Goal: Task Accomplishment & Management: Manage account settings

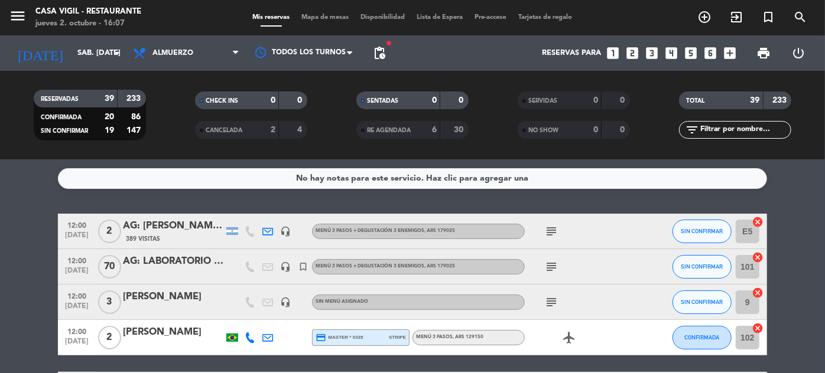
click at [84, 300] on span "12:00" at bounding box center [77, 296] width 30 height 14
click at [190, 295] on div "[PERSON_NAME]" at bounding box center [173, 297] width 100 height 15
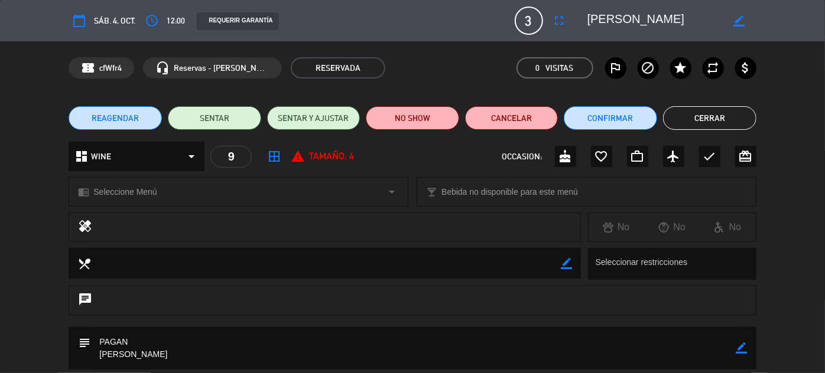
click at [699, 122] on button "Cerrar" at bounding box center [709, 118] width 93 height 24
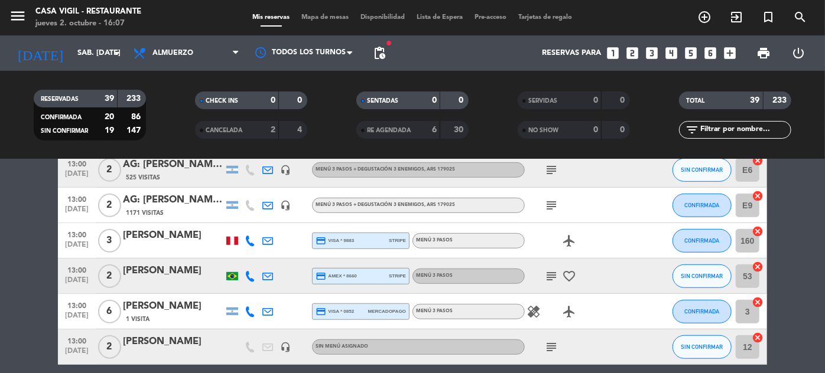
scroll to position [430, 0]
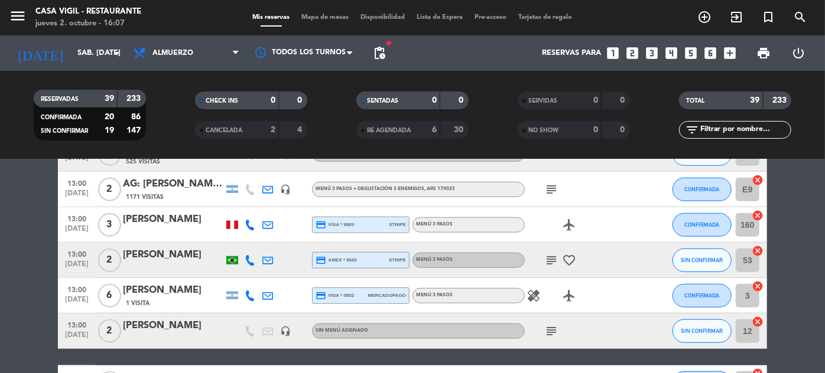
click at [80, 269] on span "[DATE]" at bounding box center [77, 268] width 30 height 14
click at [74, 341] on span "[DATE]" at bounding box center [77, 339] width 30 height 14
click at [137, 329] on div "[PERSON_NAME]" at bounding box center [173, 326] width 100 height 15
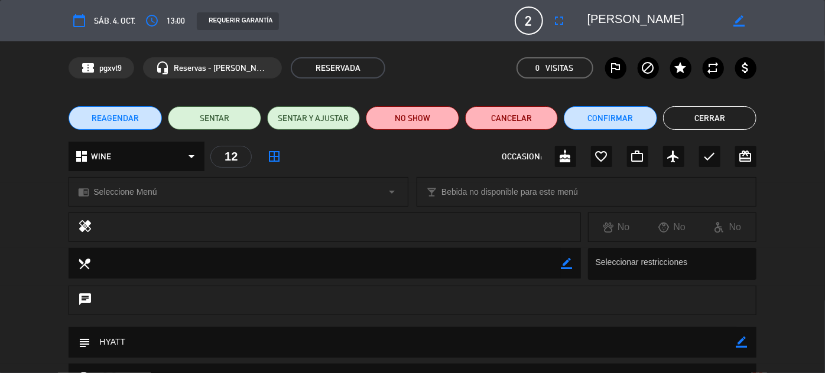
click at [704, 138] on div "REAGENDAR SENTAR SENTAR Y AJUSTAR NO SHOW Cancelar Confirmar Cerrar" at bounding box center [412, 118] width 825 height 47
click at [714, 116] on button "Cerrar" at bounding box center [709, 118] width 93 height 24
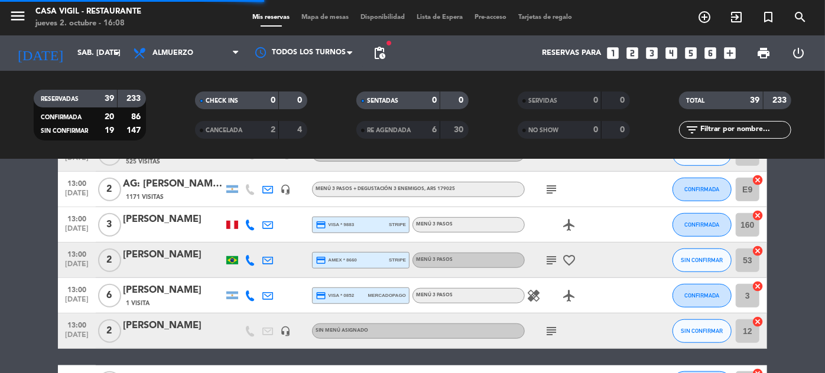
click at [64, 341] on span "[DATE]" at bounding box center [77, 339] width 30 height 14
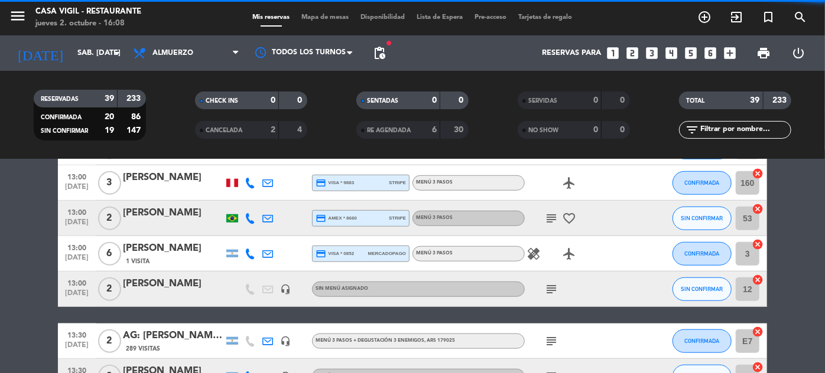
scroll to position [483, 0]
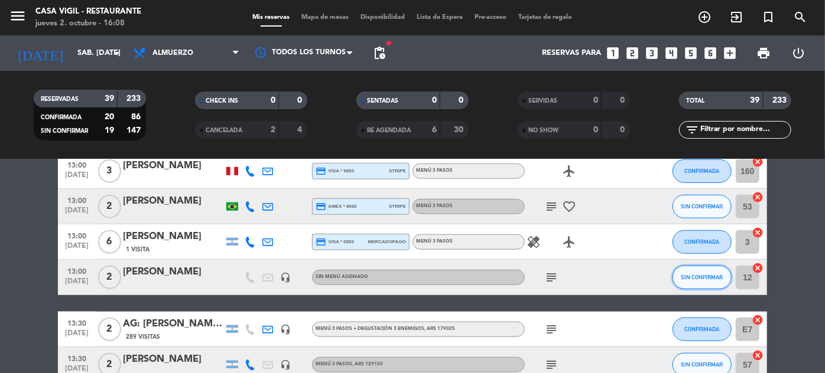
click at [693, 275] on span "SIN CONFIRMAR" at bounding box center [702, 277] width 42 height 7
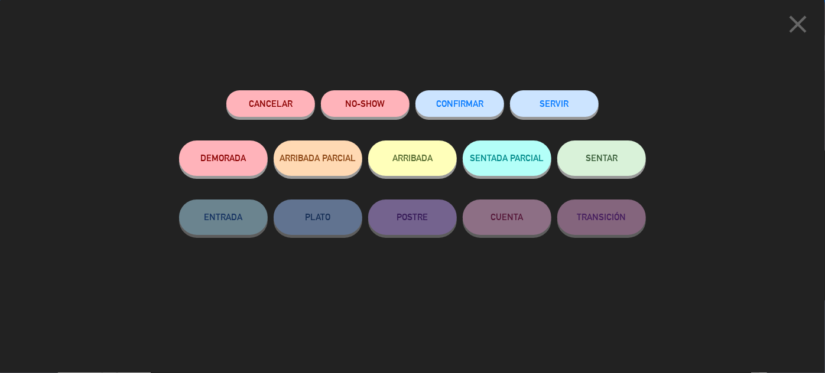
click at [472, 106] on span "CONFIRMAR" at bounding box center [459, 104] width 47 height 10
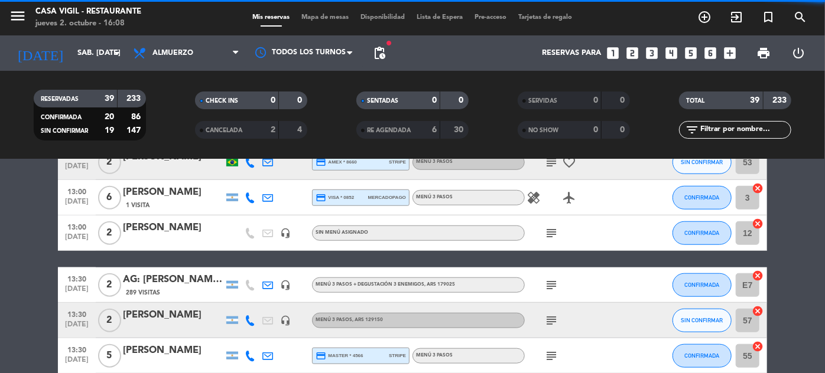
scroll to position [591, 0]
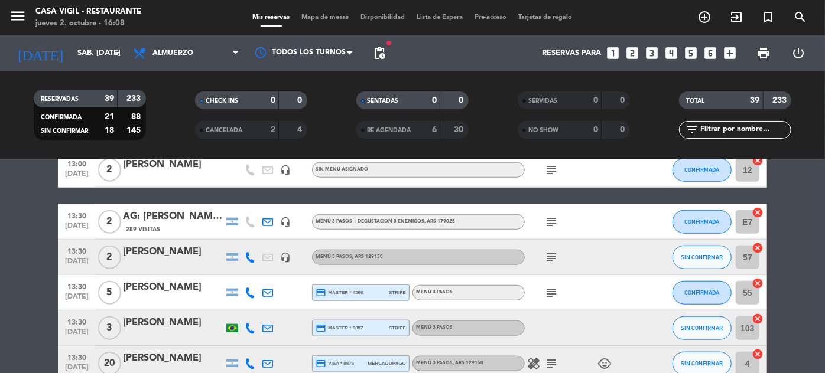
click at [69, 254] on span "13:30" at bounding box center [77, 251] width 30 height 14
click at [73, 330] on span "[DATE]" at bounding box center [77, 336] width 30 height 14
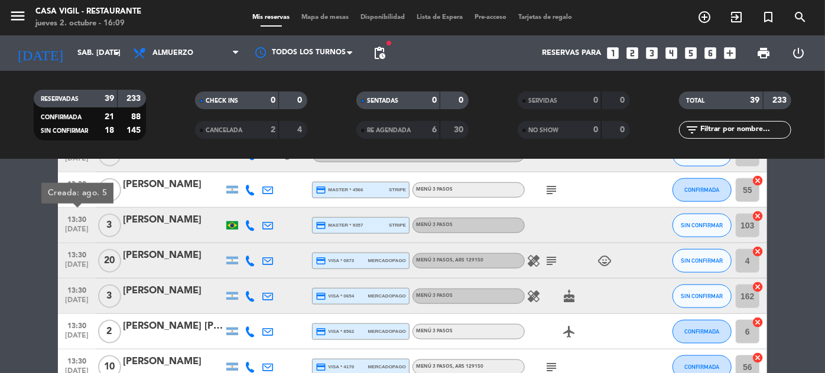
scroll to position [698, 0]
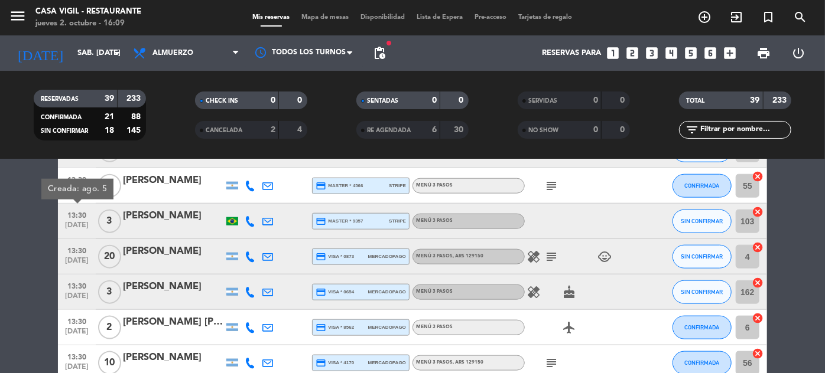
click at [86, 257] on span "[DATE]" at bounding box center [77, 264] width 30 height 14
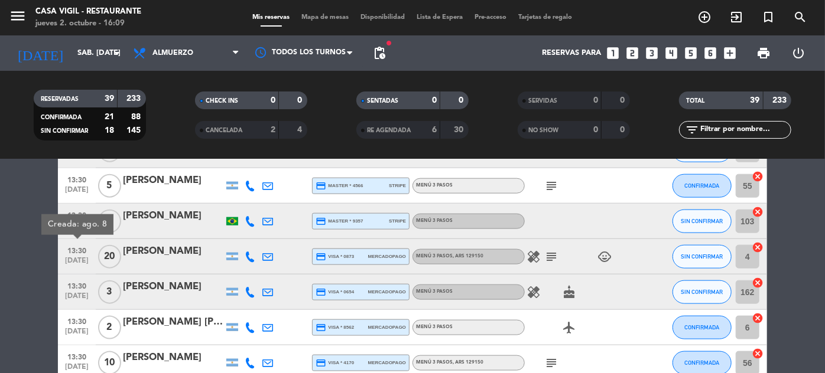
click at [549, 255] on icon "subject" at bounding box center [551, 257] width 14 height 14
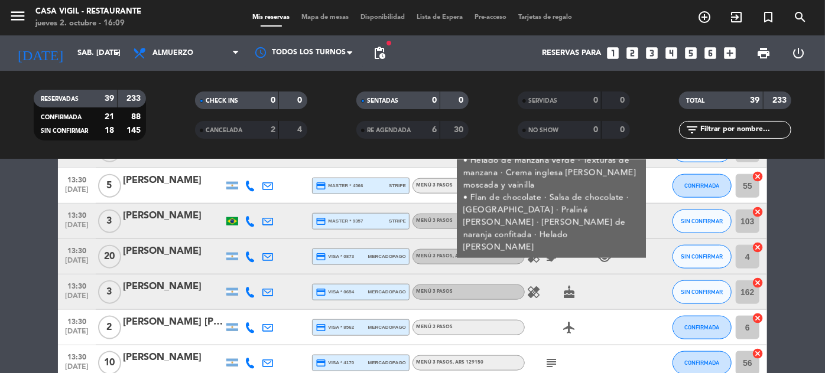
click at [88, 254] on span "13:30" at bounding box center [77, 250] width 30 height 14
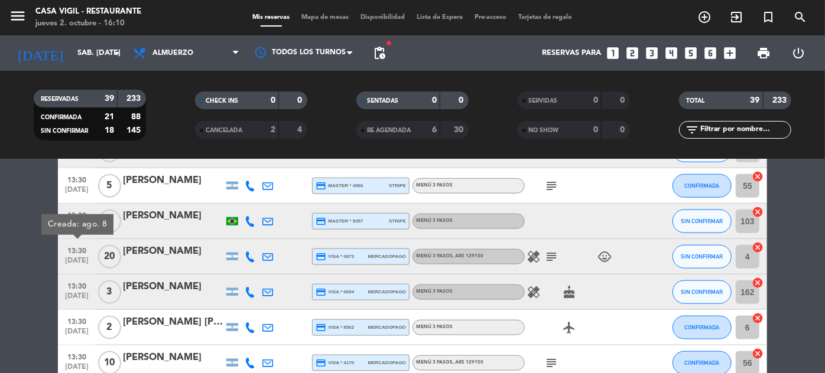
click at [72, 294] on span "[DATE]" at bounding box center [77, 300] width 30 height 14
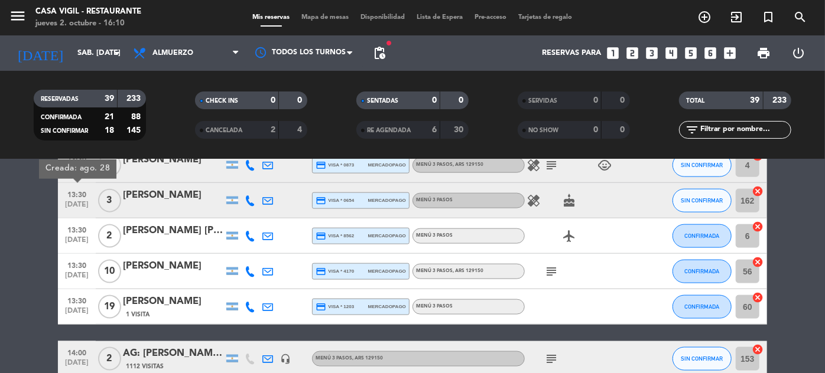
scroll to position [806, 0]
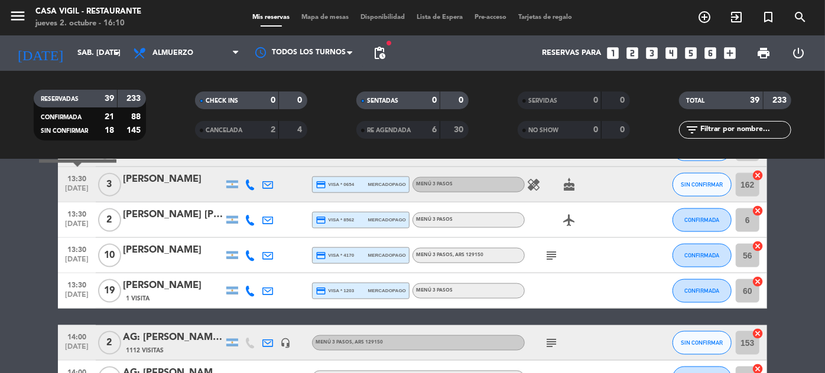
click at [252, 188] on icon at bounding box center [250, 185] width 11 height 11
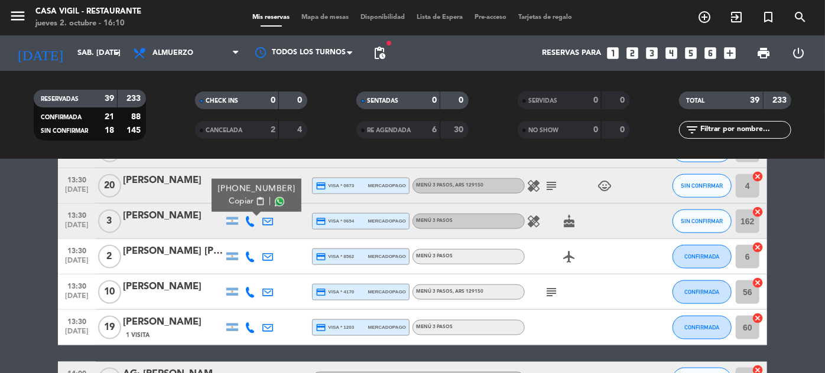
scroll to position [752, 0]
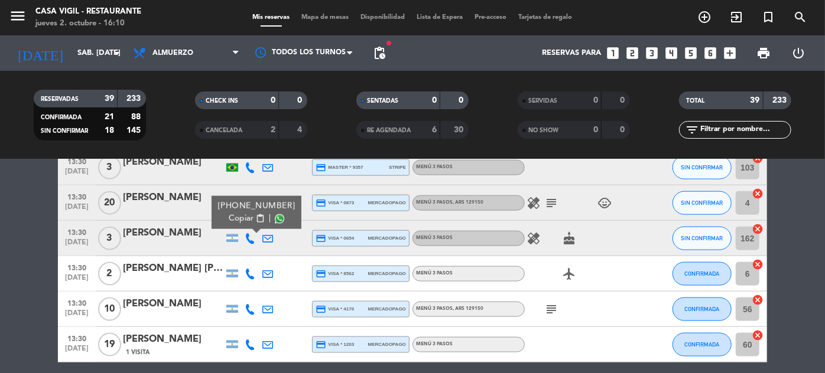
click at [77, 308] on span "13:30" at bounding box center [77, 303] width 30 height 14
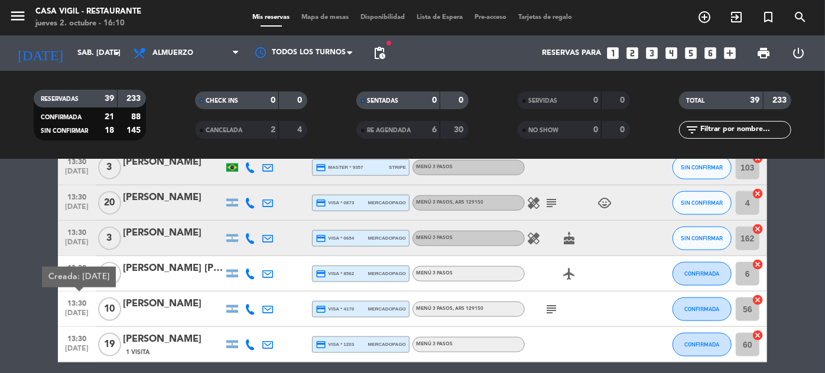
click at [74, 345] on span "[DATE]" at bounding box center [77, 352] width 30 height 14
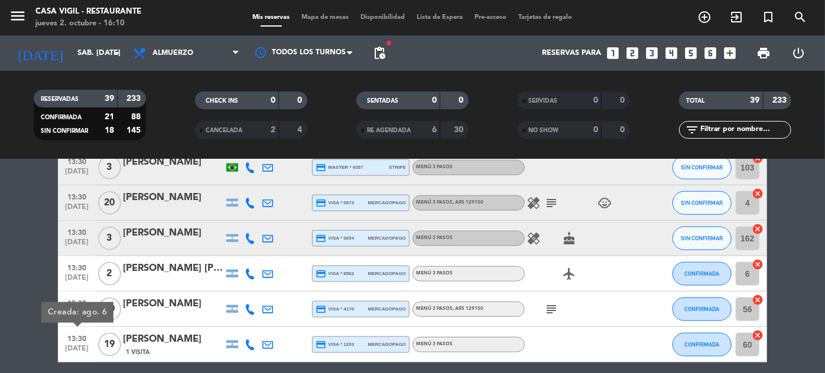
scroll to position [806, 0]
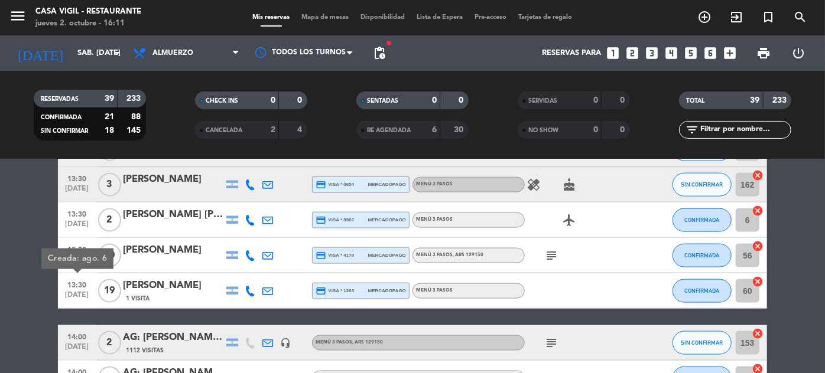
click at [29, 287] on bookings-row "12:00 [DATE] 2 AG: [PERSON_NAME] [PERSON_NAME] X2/ NITES 389 Visitas headset_mi…" at bounding box center [412, 149] width 825 height 1482
click at [75, 290] on span "13:30" at bounding box center [77, 285] width 30 height 14
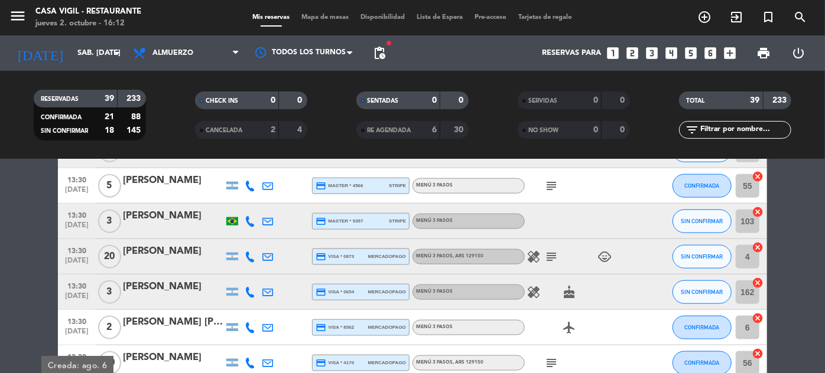
click at [550, 258] on icon "subject" at bounding box center [551, 257] width 14 height 14
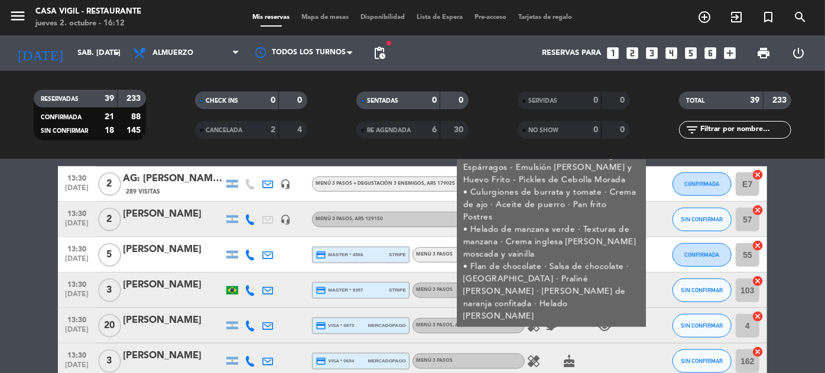
scroll to position [644, 0]
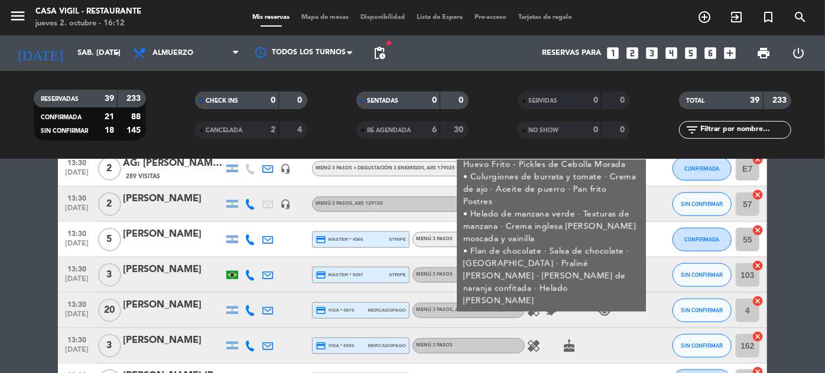
click at [165, 302] on div "[PERSON_NAME]" at bounding box center [173, 305] width 100 height 15
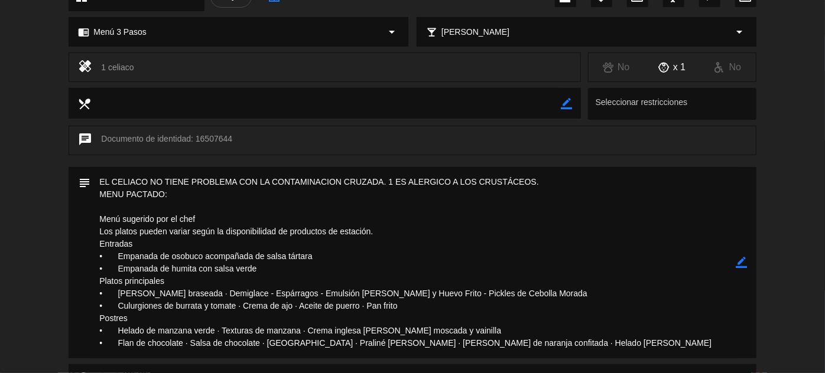
scroll to position [161, 0]
click at [739, 259] on icon "border_color" at bounding box center [741, 261] width 11 height 11
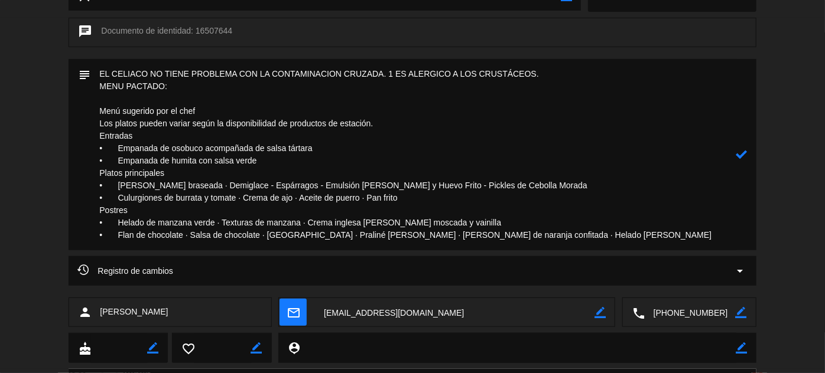
drag, startPoint x: 95, startPoint y: 111, endPoint x: 624, endPoint y: 239, distance: 544.8
click at [624, 239] on textarea at bounding box center [412, 154] width 645 height 191
click at [740, 156] on icon at bounding box center [741, 154] width 11 height 11
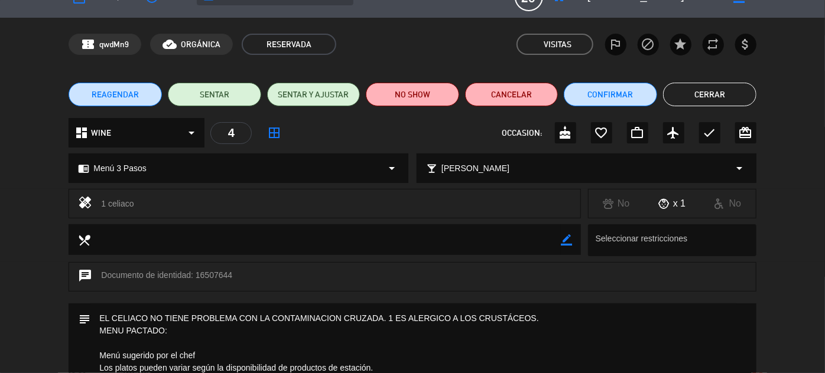
scroll to position [0, 0]
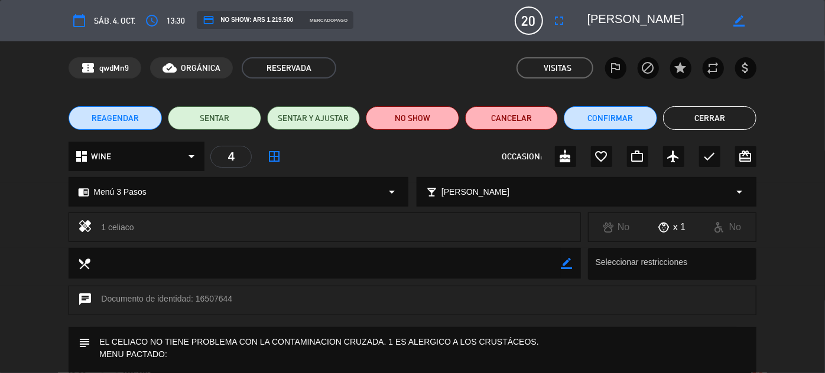
click at [716, 113] on button "Cerrar" at bounding box center [709, 118] width 93 height 24
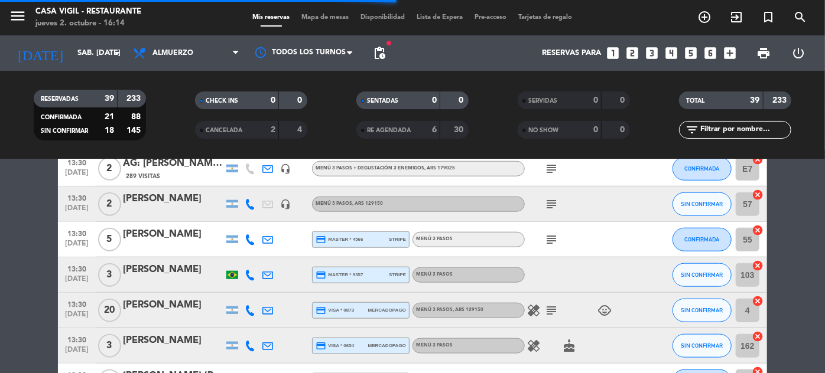
scroll to position [752, 0]
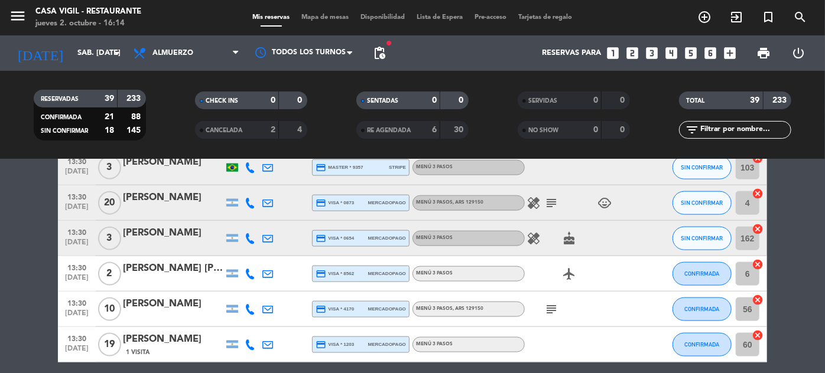
click at [143, 342] on div "[PERSON_NAME]" at bounding box center [173, 339] width 100 height 15
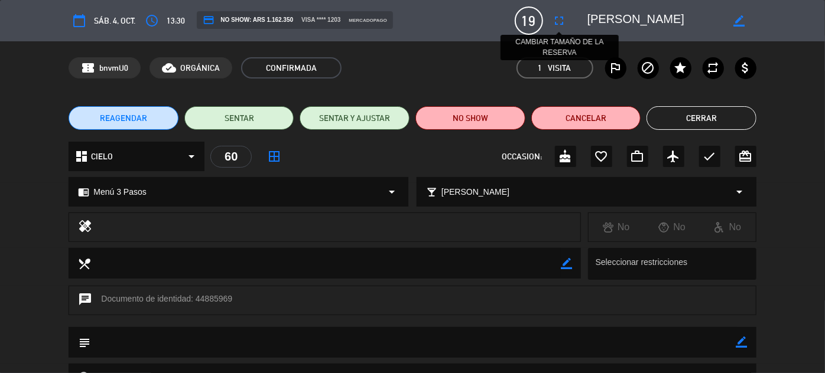
click at [560, 17] on icon "fullscreen" at bounding box center [560, 21] width 14 height 14
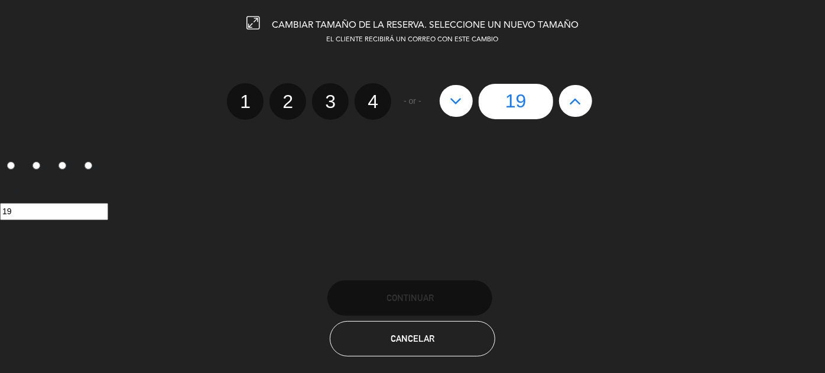
click at [456, 99] on icon at bounding box center [456, 101] width 12 height 19
type input "18"
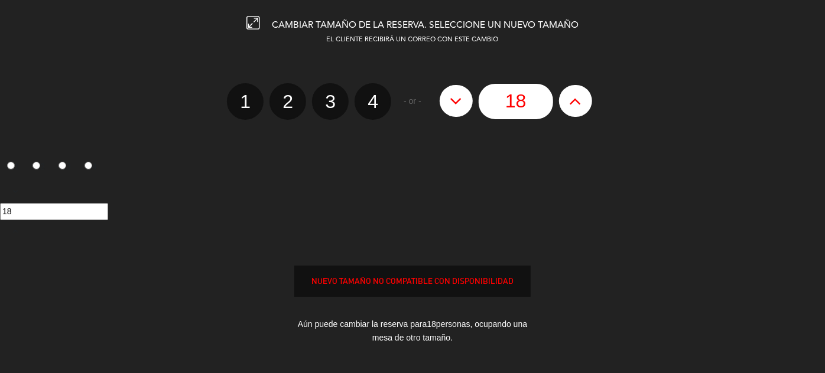
click at [456, 99] on icon at bounding box center [456, 101] width 12 height 19
type input "17"
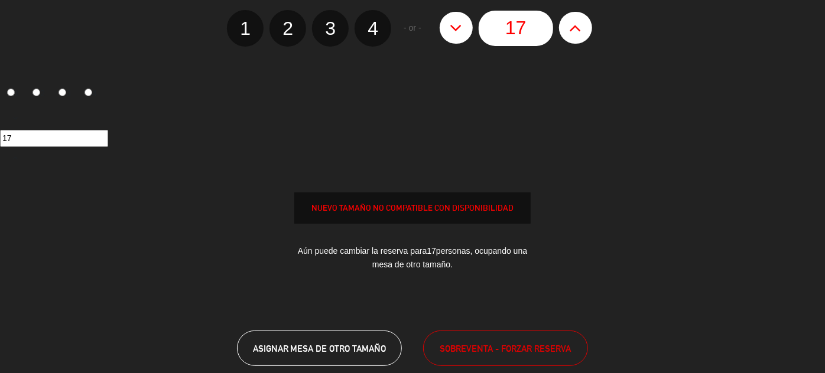
scroll to position [107, 0]
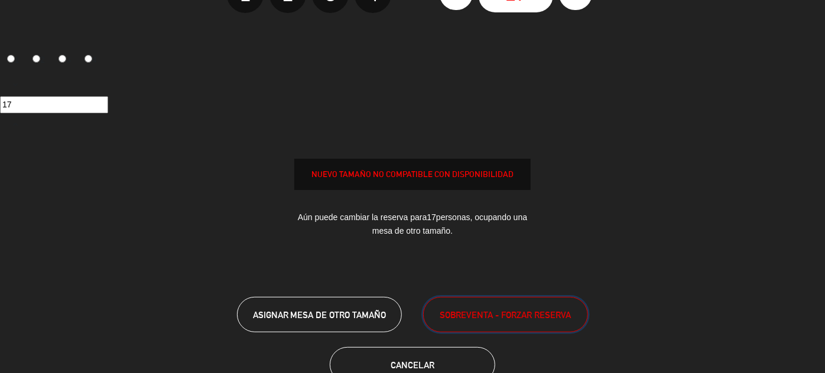
click at [489, 311] on span "SOBREVENTA - FORZAR RESERVA" at bounding box center [505, 315] width 131 height 14
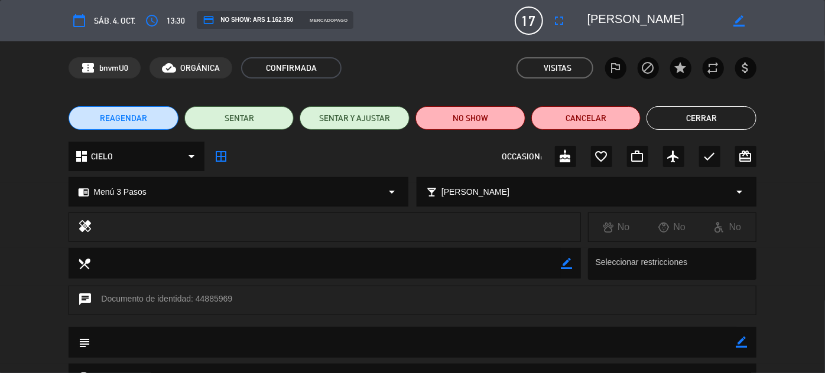
click at [741, 344] on icon "border_color" at bounding box center [741, 342] width 11 height 11
click at [717, 341] on textarea at bounding box center [412, 342] width 645 height 30
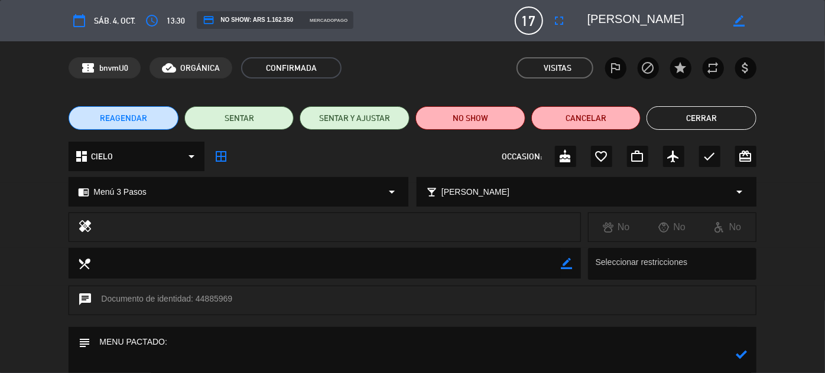
paste textarea "Menú sugerido por el chef Los platos pueden variar según la disponibilidad de p…"
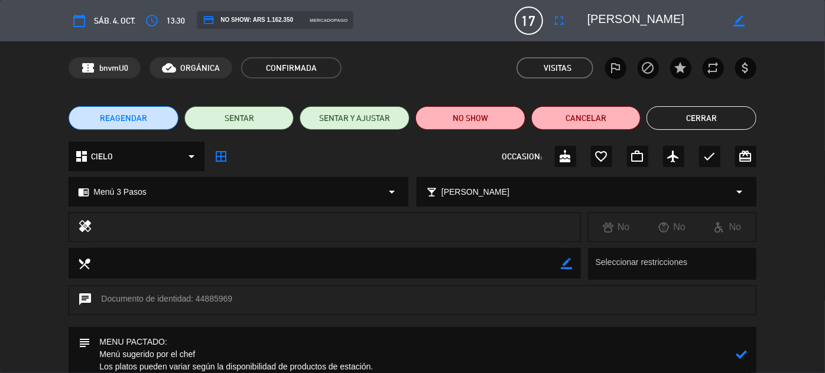
scroll to position [110, 0]
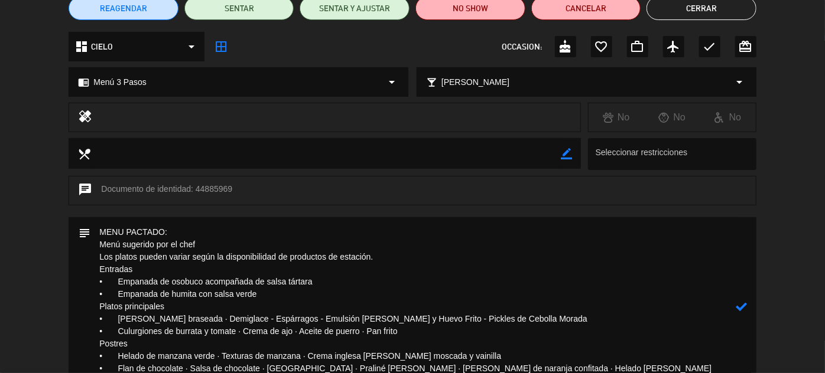
click at [742, 302] on icon at bounding box center [741, 306] width 11 height 11
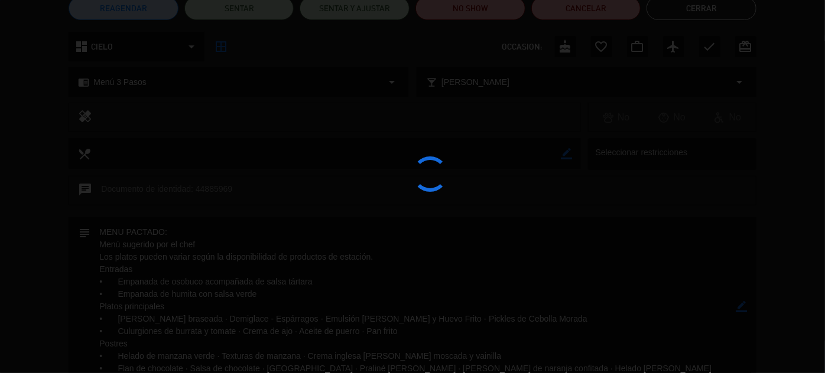
type textarea "MENU PACTADO: Menú sugerido por el chef Los platos pueden variar según la dispo…"
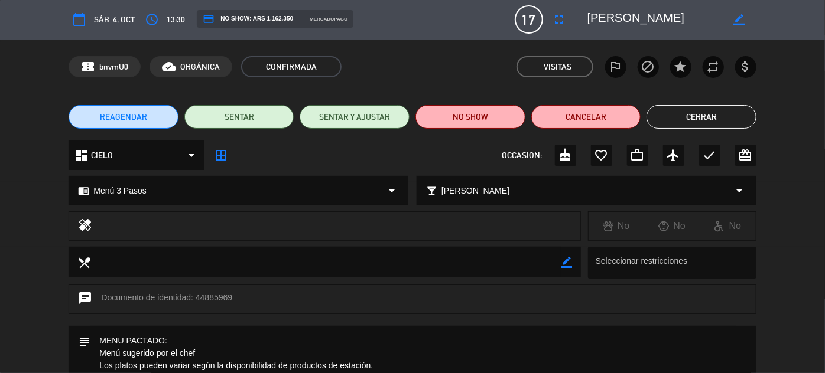
scroll to position [0, 0]
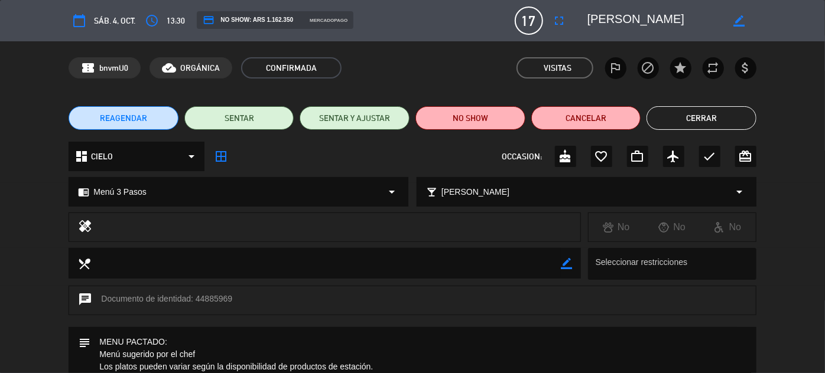
click at [707, 121] on button "Cerrar" at bounding box center [702, 118] width 110 height 24
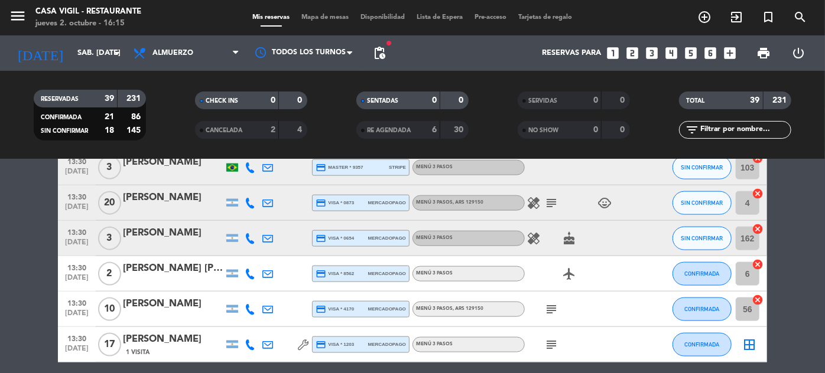
scroll to position [913, 0]
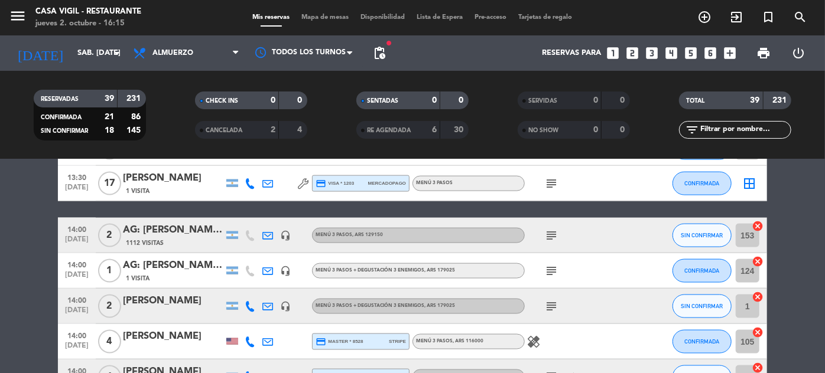
click at [74, 307] on span "[DATE]" at bounding box center [77, 314] width 30 height 14
click at [251, 304] on icon at bounding box center [250, 306] width 11 height 11
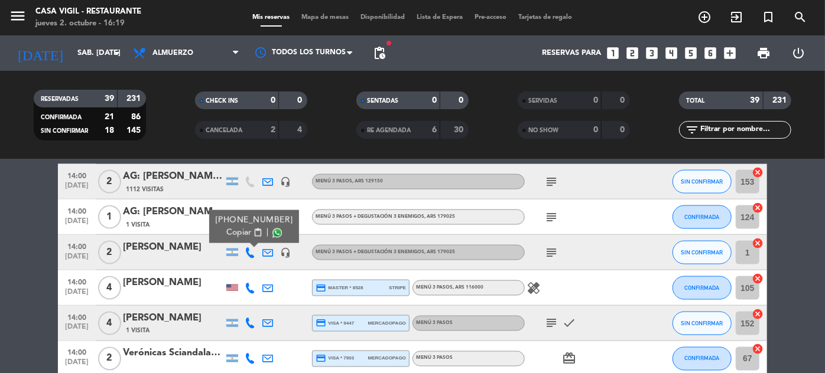
click at [530, 293] on icon "healing" at bounding box center [534, 288] width 14 height 14
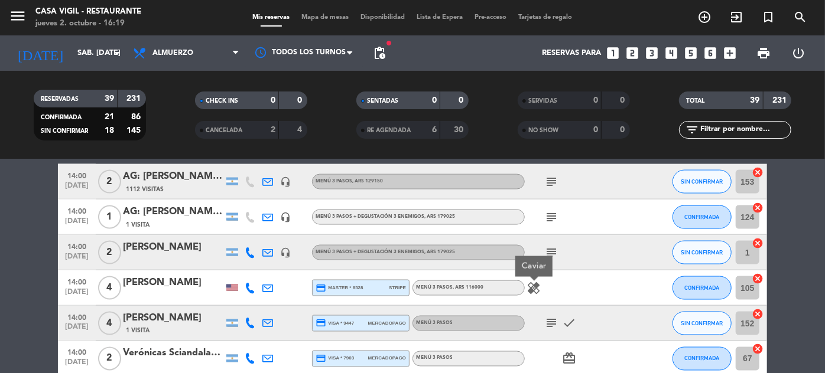
scroll to position [1021, 0]
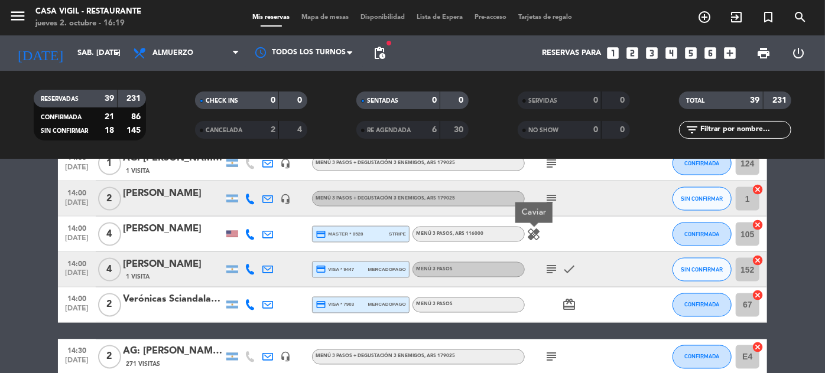
click at [79, 260] on span "14:00" at bounding box center [77, 263] width 30 height 14
click at [76, 272] on span "[DATE]" at bounding box center [77, 277] width 30 height 14
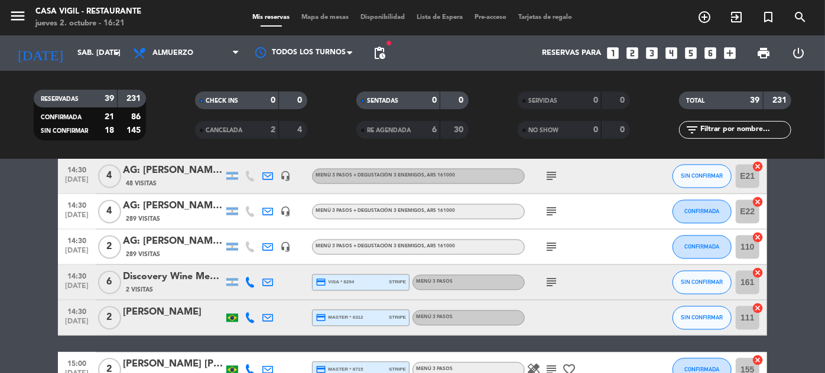
scroll to position [1289, 0]
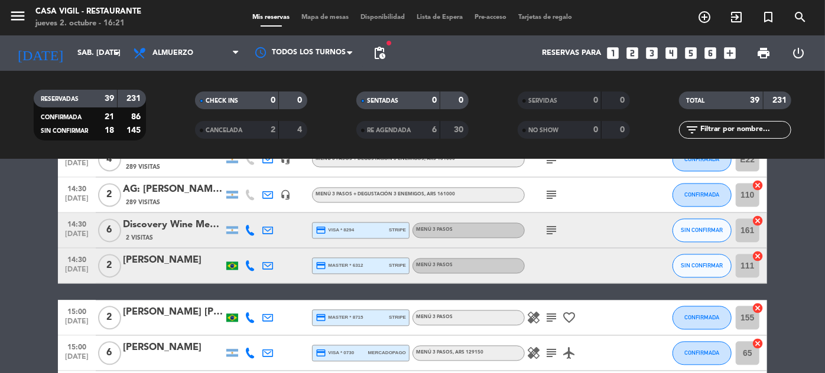
click at [79, 229] on span "14:30" at bounding box center [77, 224] width 30 height 14
click at [76, 260] on span "14:30" at bounding box center [77, 260] width 30 height 14
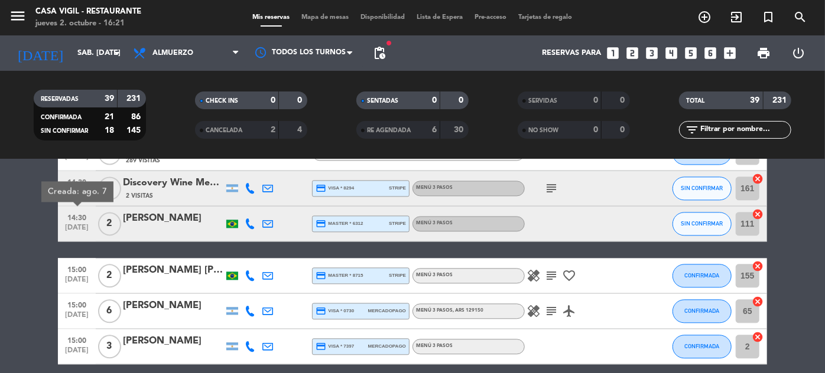
scroll to position [1343, 0]
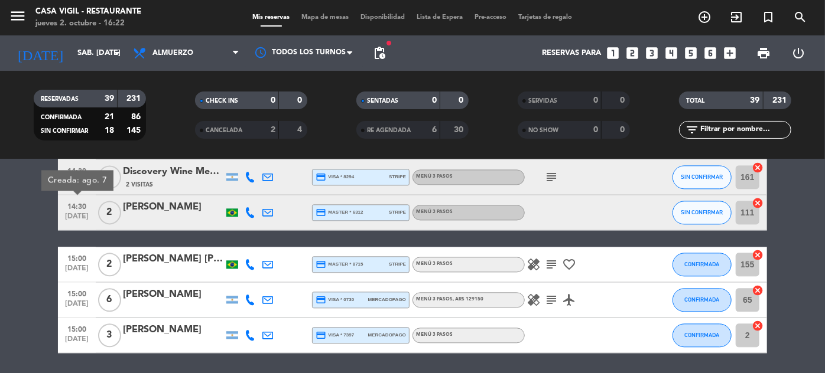
click at [180, 177] on div "Discovery Wine Mendoza" at bounding box center [173, 171] width 100 height 15
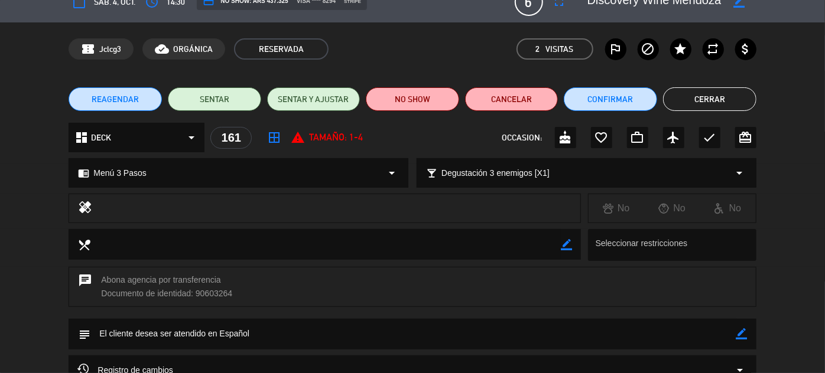
scroll to position [0, 0]
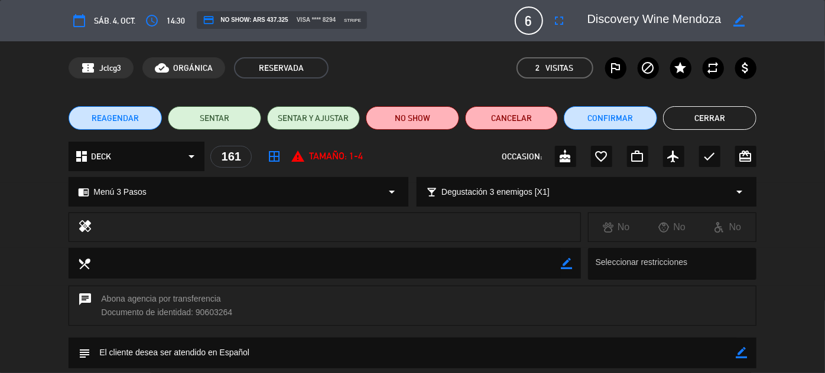
click at [714, 119] on button "Cerrar" at bounding box center [709, 118] width 93 height 24
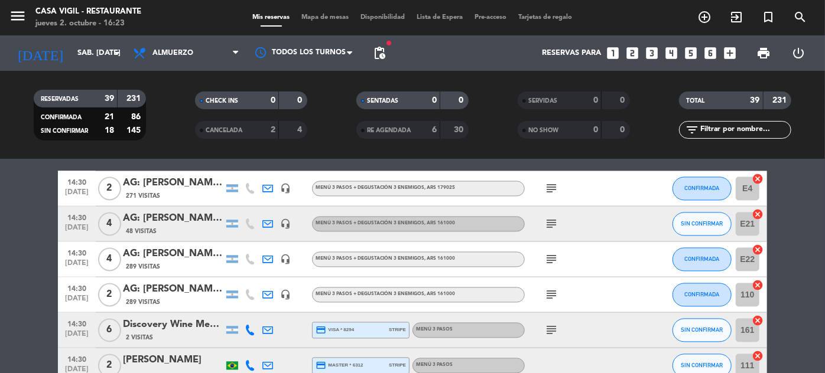
scroll to position [1235, 0]
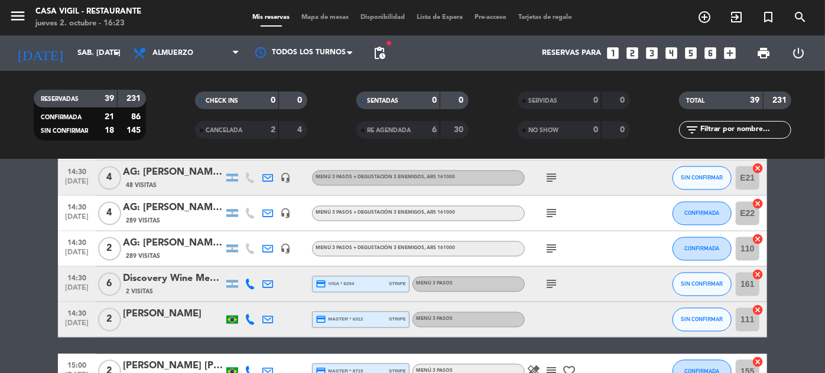
click at [77, 320] on span "[DATE]" at bounding box center [77, 327] width 30 height 14
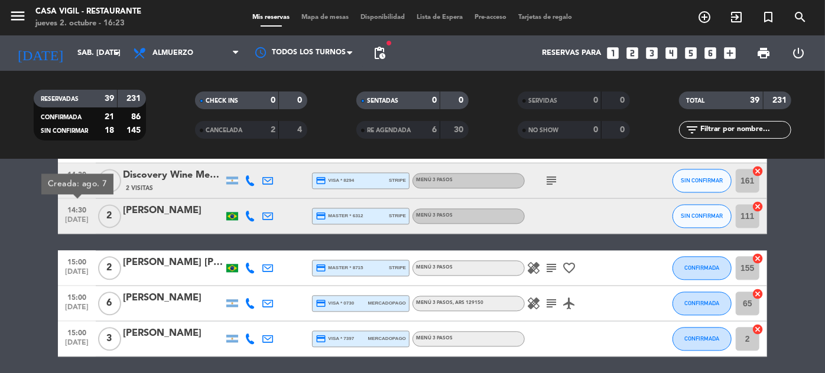
scroll to position [1328, 0]
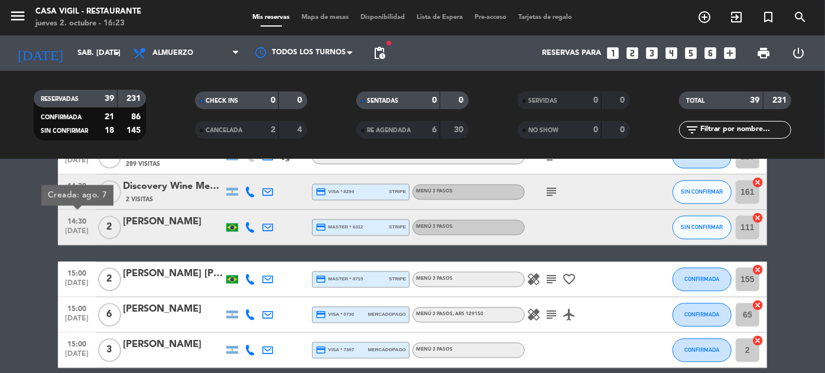
click at [74, 228] on span "[DATE]" at bounding box center [77, 235] width 30 height 14
click at [248, 229] on icon at bounding box center [250, 227] width 11 height 11
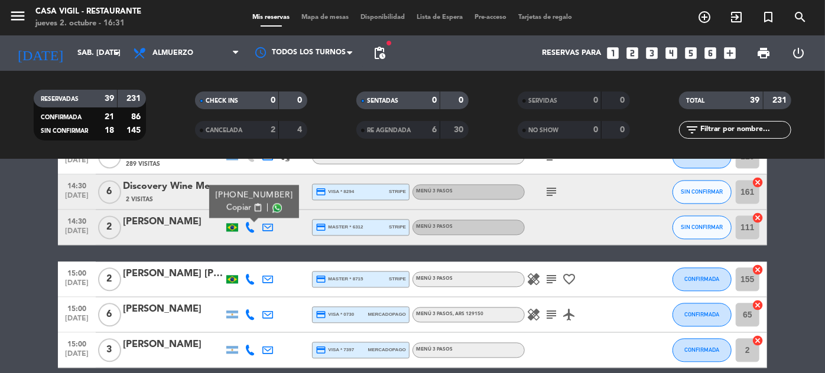
click at [160, 225] on div "[PERSON_NAME]" at bounding box center [173, 222] width 100 height 15
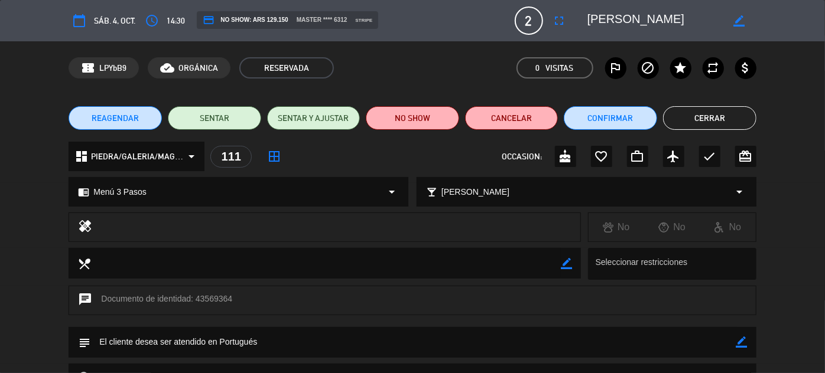
click at [705, 119] on button "Cerrar" at bounding box center [709, 118] width 93 height 24
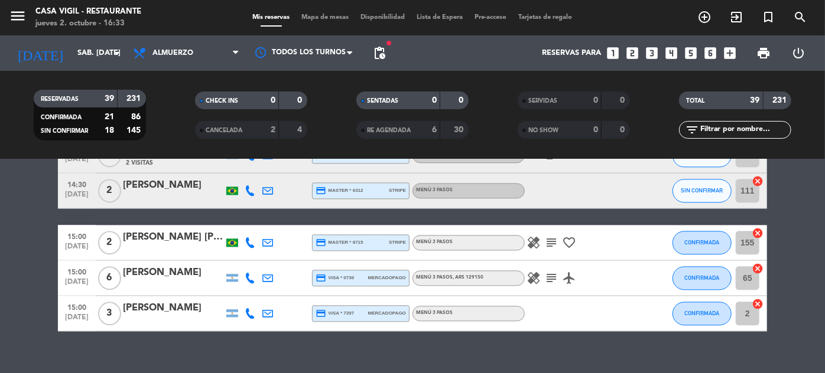
scroll to position [1382, 0]
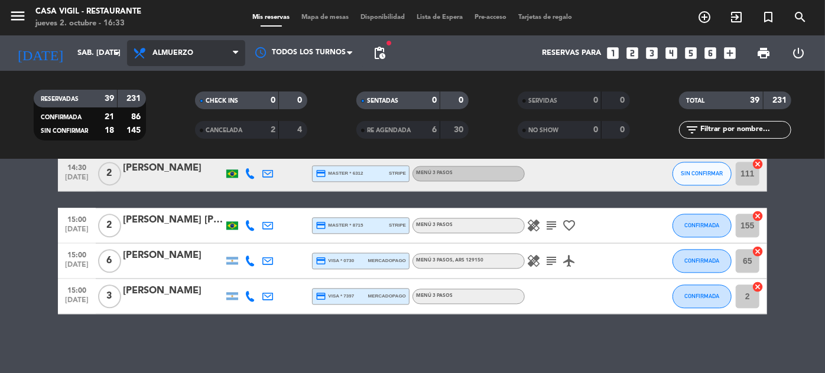
click at [189, 54] on span "Almuerzo" at bounding box center [172, 53] width 41 height 8
click at [161, 131] on div "menu Casa [PERSON_NAME] - Restaurante jueves 2. octubre - 16:33 Mis reservas Ma…" at bounding box center [412, 80] width 825 height 160
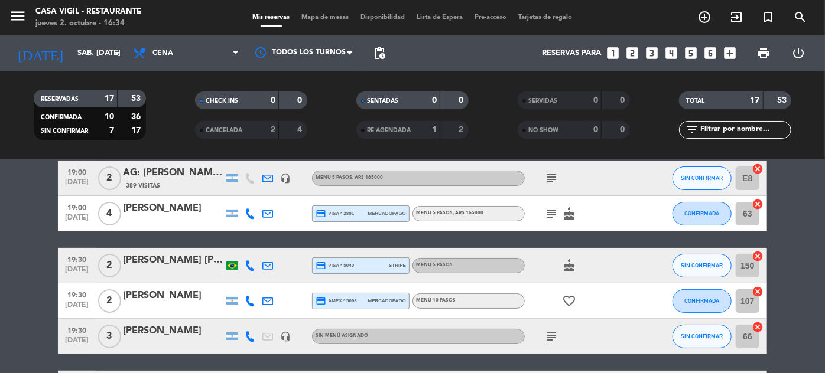
scroll to position [107, 0]
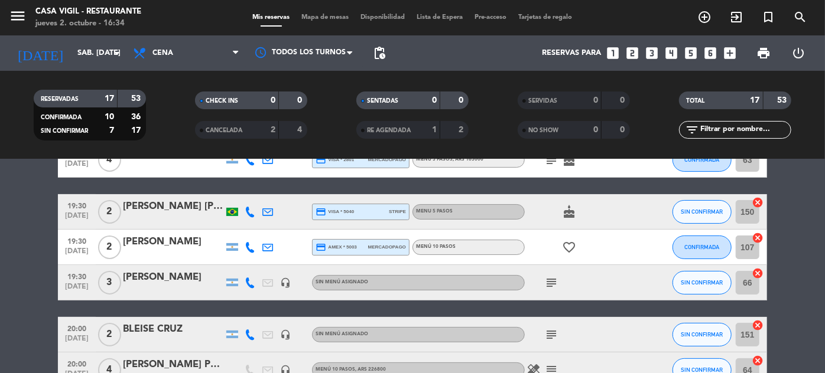
click at [105, 279] on span "3" at bounding box center [109, 283] width 23 height 24
click at [68, 280] on span "19:30" at bounding box center [77, 276] width 30 height 14
click at [175, 280] on div "[PERSON_NAME]" at bounding box center [173, 277] width 100 height 15
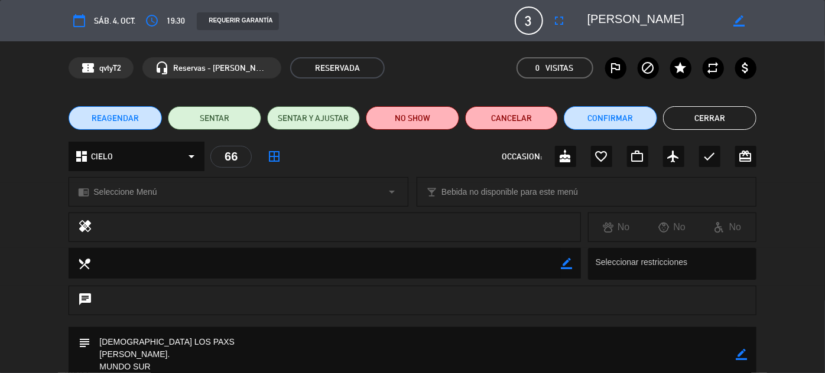
click at [711, 124] on button "Cerrar" at bounding box center [709, 118] width 93 height 24
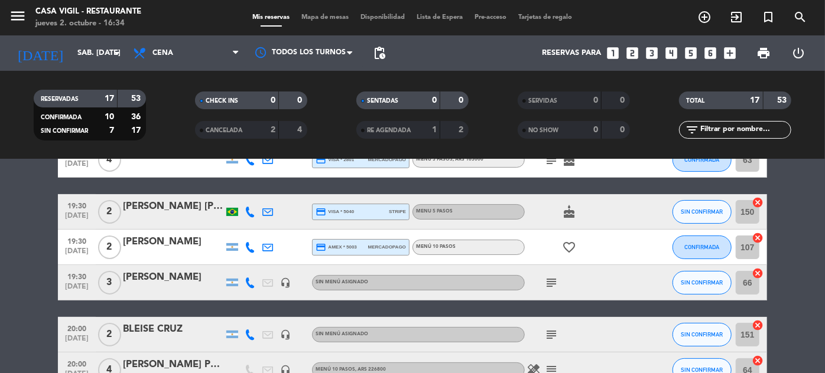
click at [80, 285] on span "[DATE]" at bounding box center [77, 290] width 30 height 14
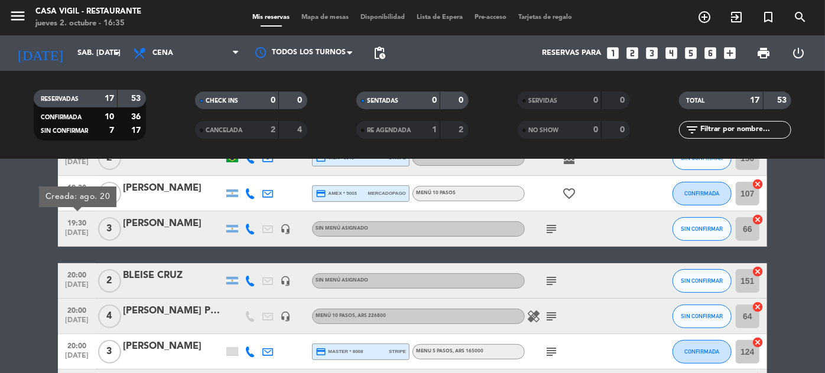
click at [81, 275] on span "20:00" at bounding box center [77, 275] width 30 height 14
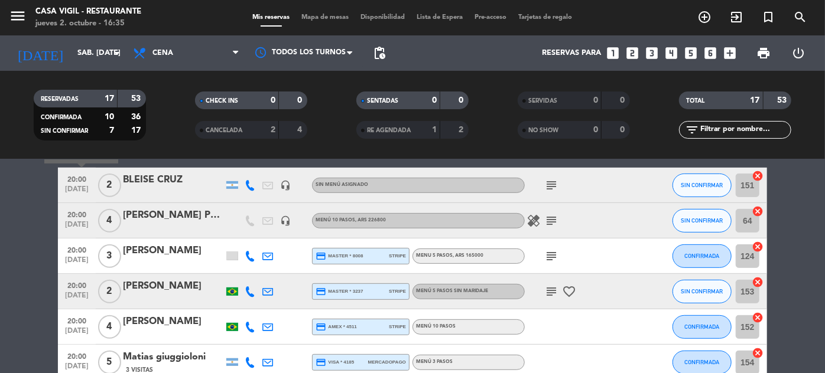
scroll to position [192, 0]
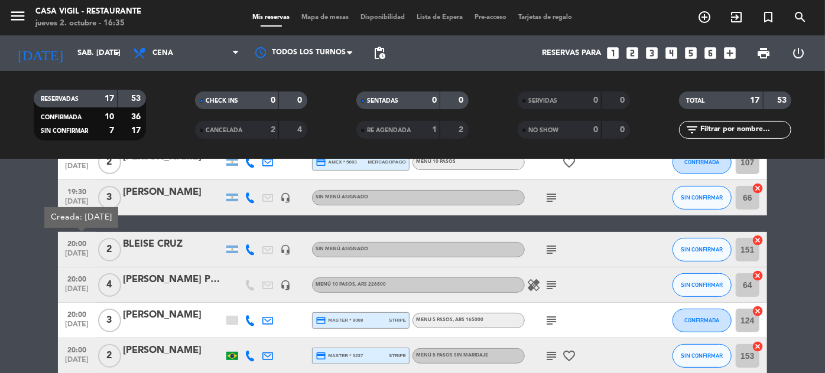
click at [73, 277] on span "20:00" at bounding box center [77, 279] width 30 height 14
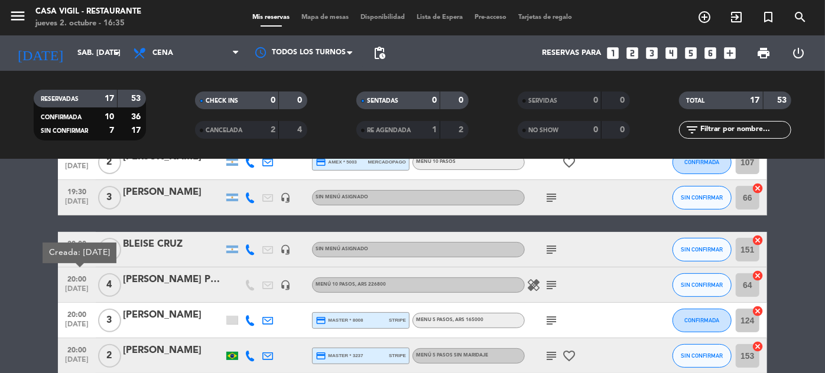
click at [529, 288] on icon "healing" at bounding box center [534, 285] width 14 height 14
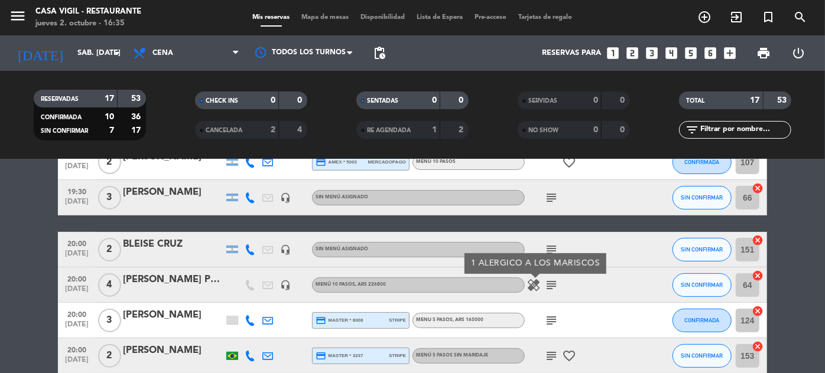
click at [168, 282] on div "[PERSON_NAME] PFENG" at bounding box center [173, 279] width 100 height 15
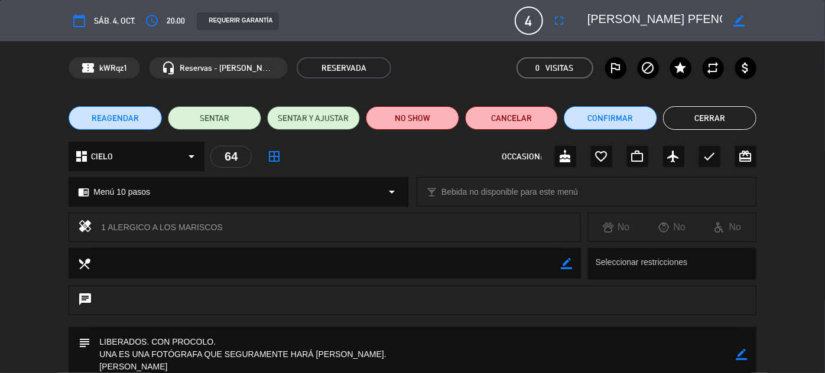
click at [719, 115] on button "Cerrar" at bounding box center [709, 118] width 93 height 24
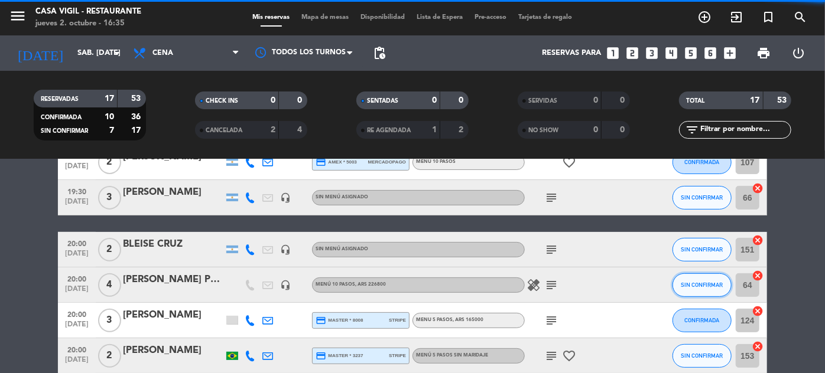
click at [707, 274] on button "SIN CONFIRMAR" at bounding box center [702, 286] width 59 height 24
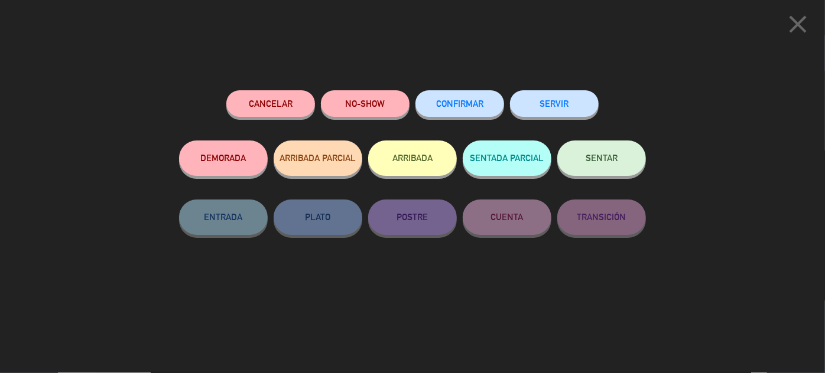
click at [482, 104] on span "CONFIRMAR" at bounding box center [459, 104] width 47 height 10
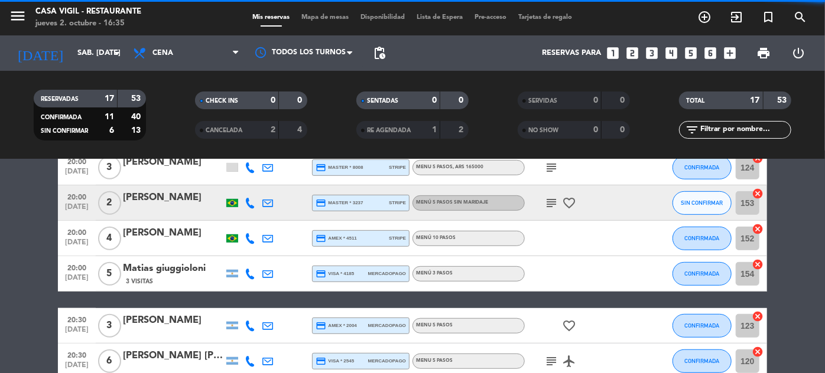
scroll to position [353, 0]
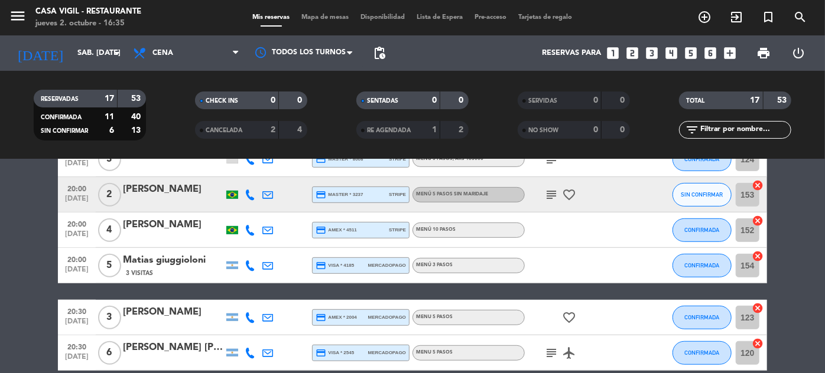
click at [74, 200] on span "[DATE]" at bounding box center [77, 202] width 30 height 14
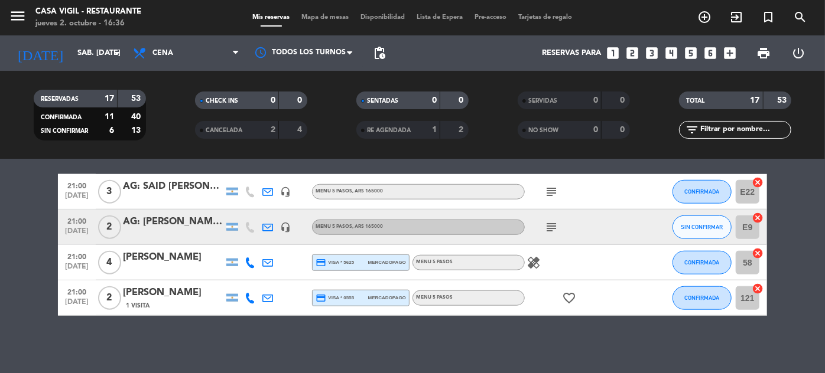
scroll to position [569, 0]
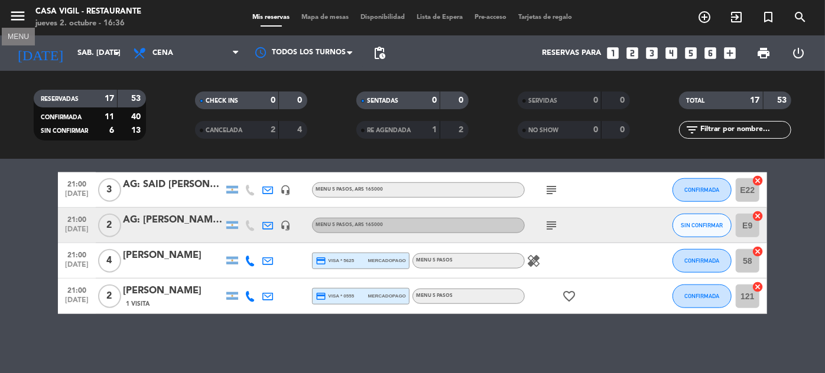
click at [21, 17] on icon "menu" at bounding box center [18, 16] width 18 height 18
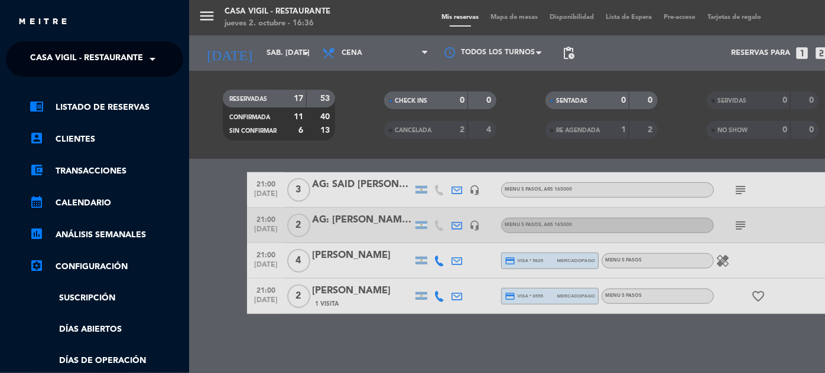
click at [150, 64] on span at bounding box center [155, 59] width 20 height 25
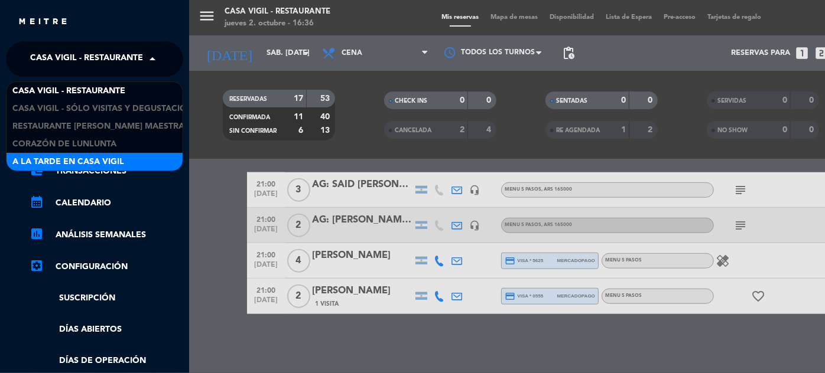
click at [85, 157] on span "A la tarde en Casa Vigil" at bounding box center [68, 162] width 112 height 14
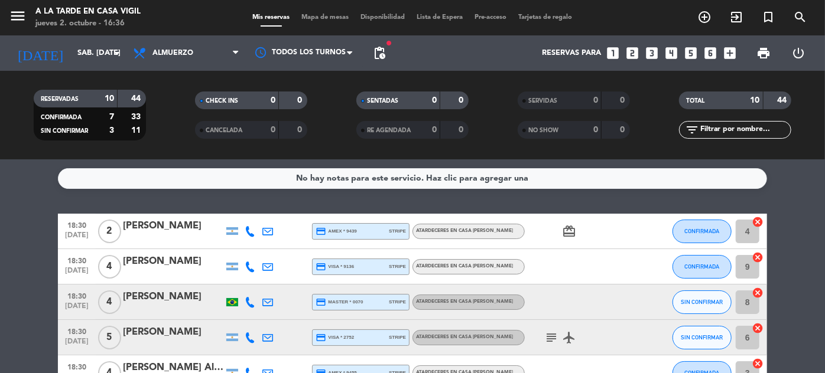
scroll to position [0, 0]
click at [69, 304] on span "[DATE]" at bounding box center [77, 310] width 30 height 14
click at [90, 336] on span "18:30" at bounding box center [77, 331] width 30 height 14
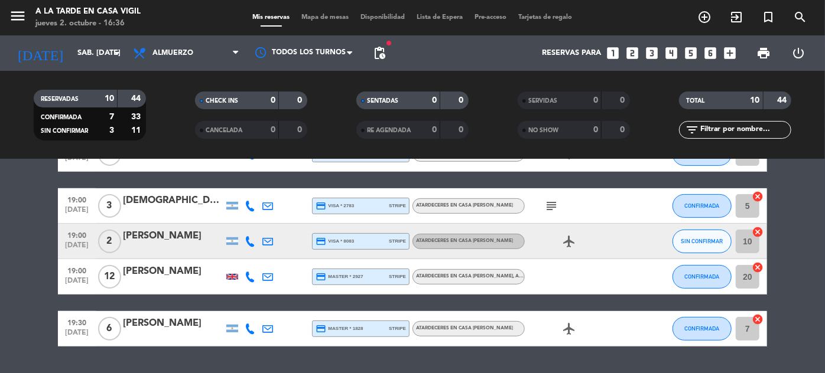
scroll to position [287, 0]
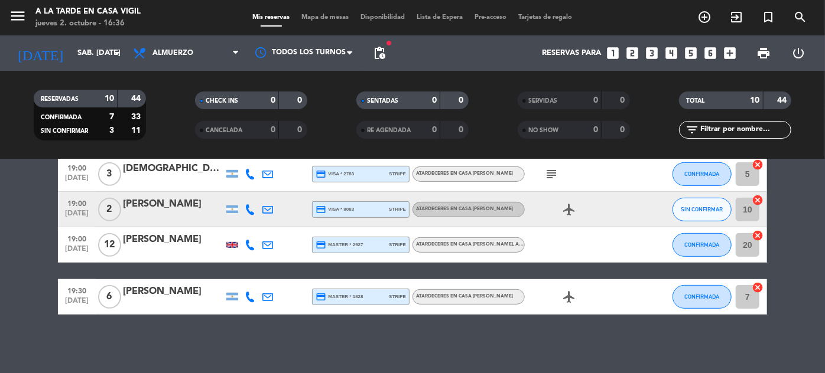
click at [79, 242] on span "19:00" at bounding box center [77, 239] width 30 height 14
click at [66, 294] on span "19:30" at bounding box center [77, 291] width 30 height 14
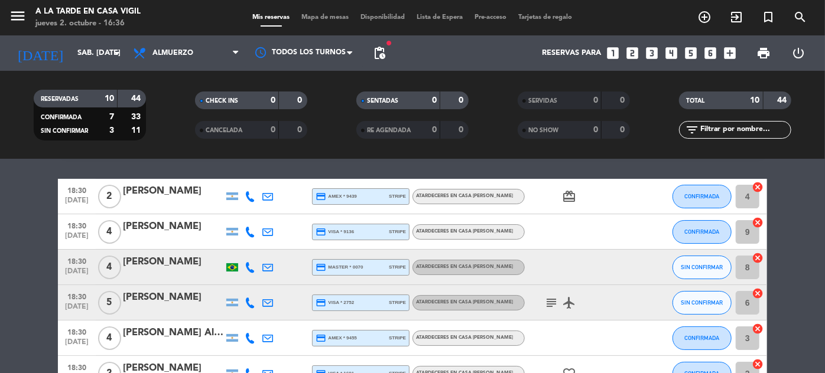
scroll to position [53, 0]
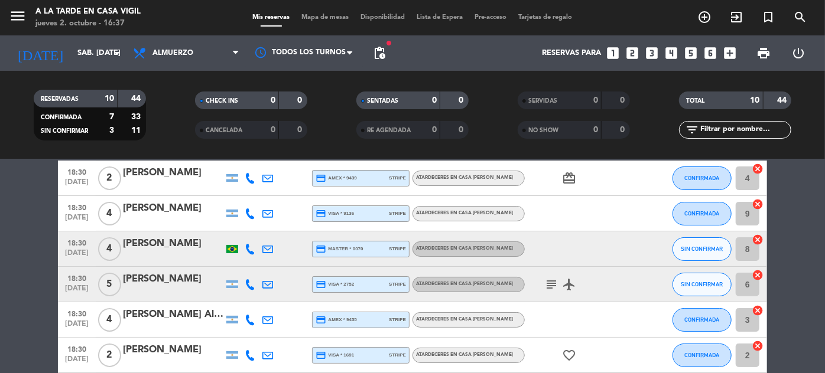
click at [86, 285] on span "[DATE]" at bounding box center [77, 292] width 30 height 14
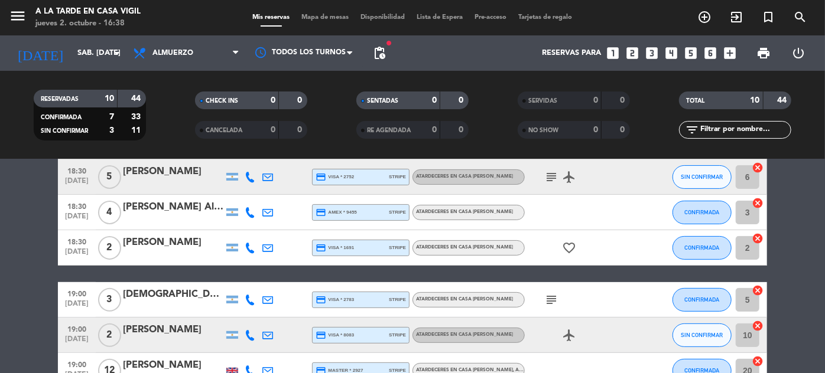
scroll to position [215, 0]
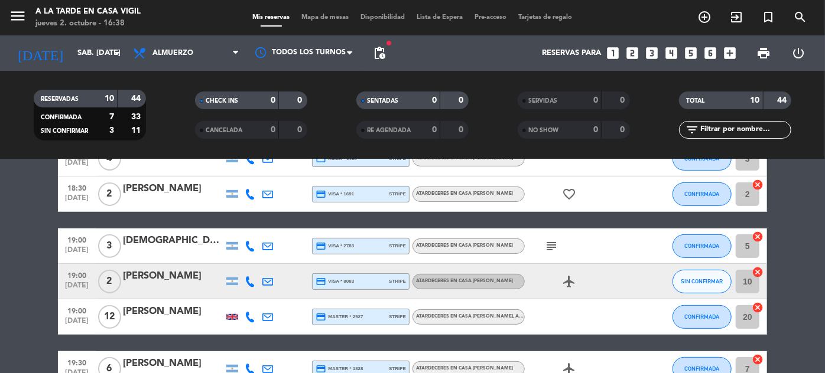
click at [74, 280] on span "19:00" at bounding box center [77, 275] width 30 height 14
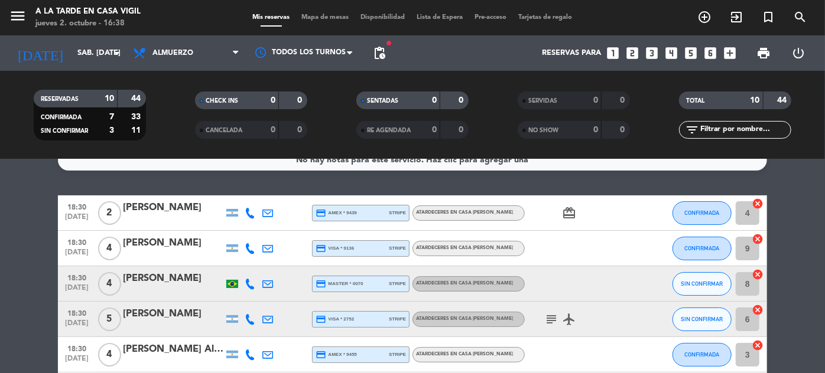
scroll to position [0, 0]
